Goal: Check status: Check status

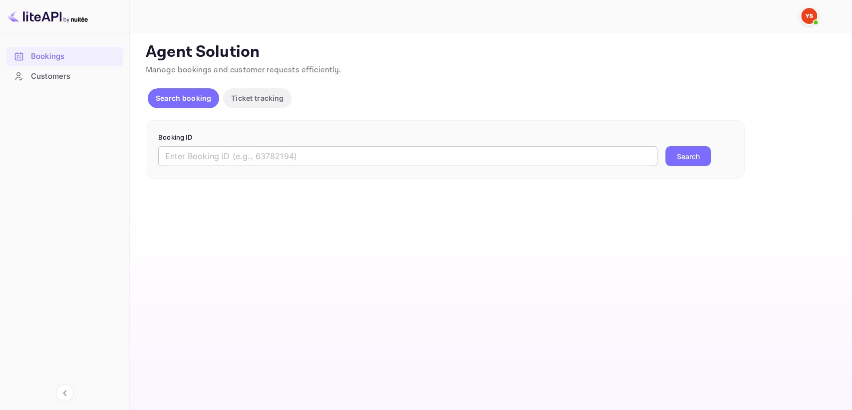
click at [188, 158] on input "text" at bounding box center [407, 156] width 499 height 20
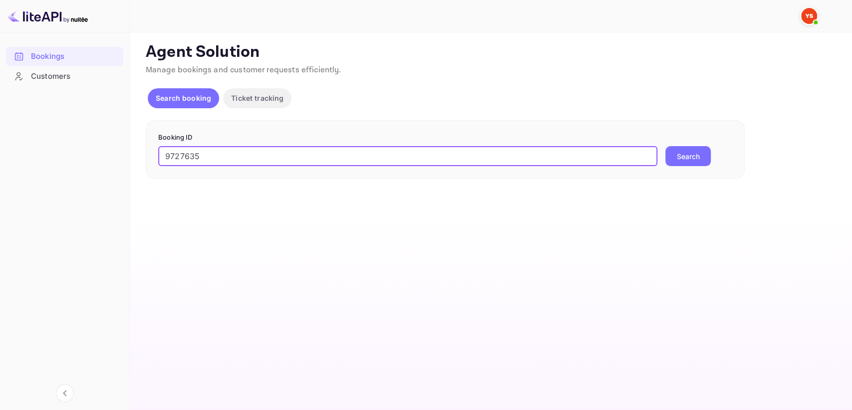
type input "9727635"
click at [677, 152] on button "Search" at bounding box center [687, 156] width 45 height 20
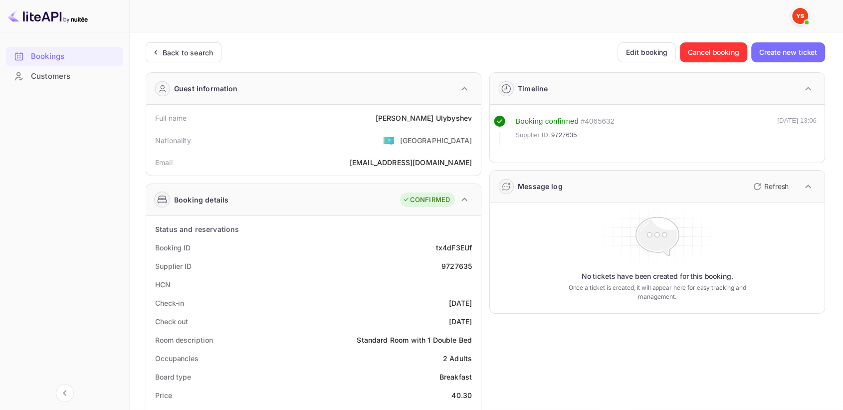
scroll to position [55, 0]
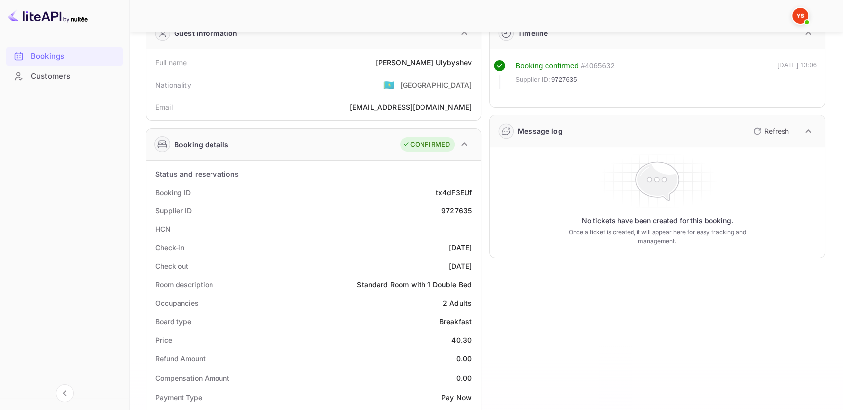
click at [451, 213] on div "9727635" at bounding box center [457, 211] width 30 height 10
copy div "9727635"
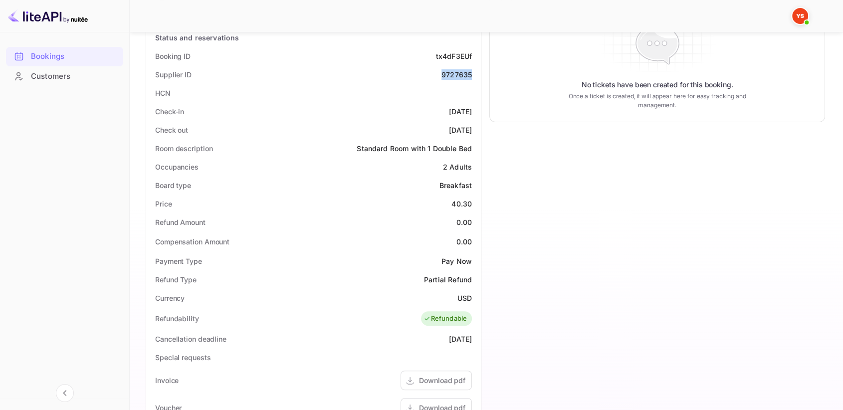
scroll to position [25, 0]
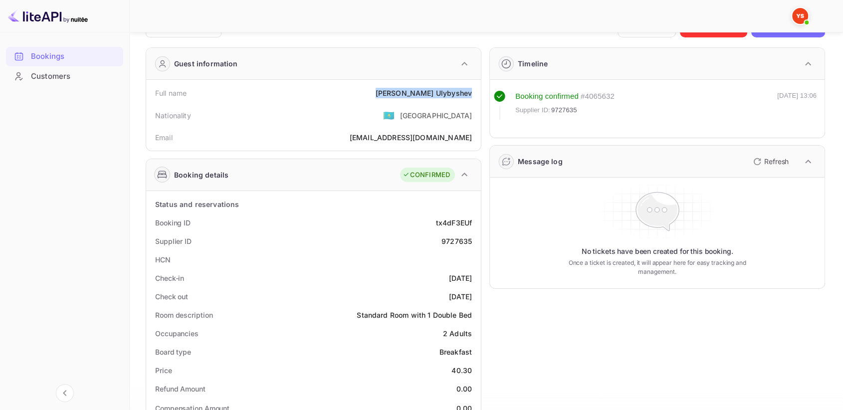
drag, startPoint x: 390, startPoint y: 88, endPoint x: 474, endPoint y: 88, distance: 84.3
click at [474, 88] on div "Full name [PERSON_NAME]" at bounding box center [313, 93] width 327 height 18
copy div "[PERSON_NAME]"
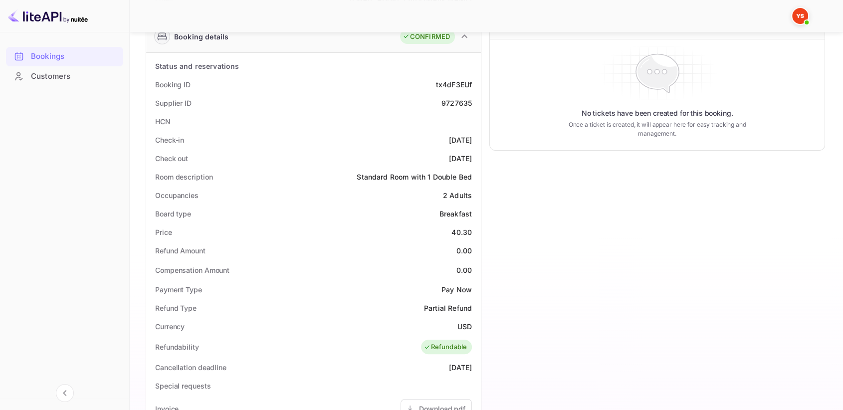
scroll to position [192, 0]
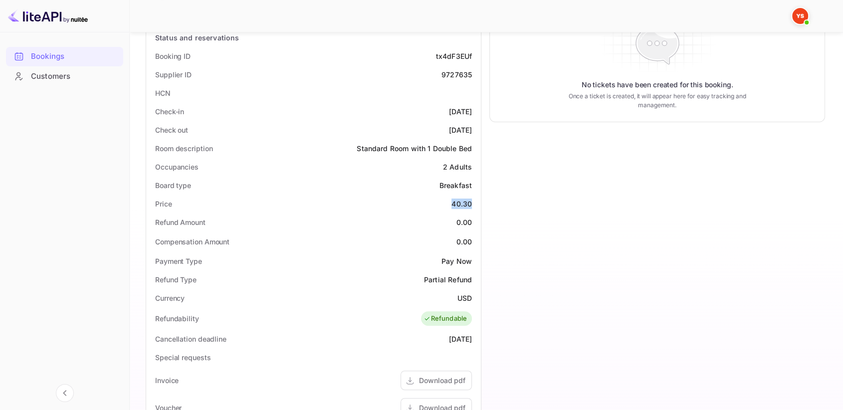
drag, startPoint x: 441, startPoint y: 204, endPoint x: 476, endPoint y: 202, distance: 35.5
click at [476, 202] on div "Price 40.30" at bounding box center [313, 204] width 327 height 18
copy div "40.30"
